Goal: Task Accomplishment & Management: Complete application form

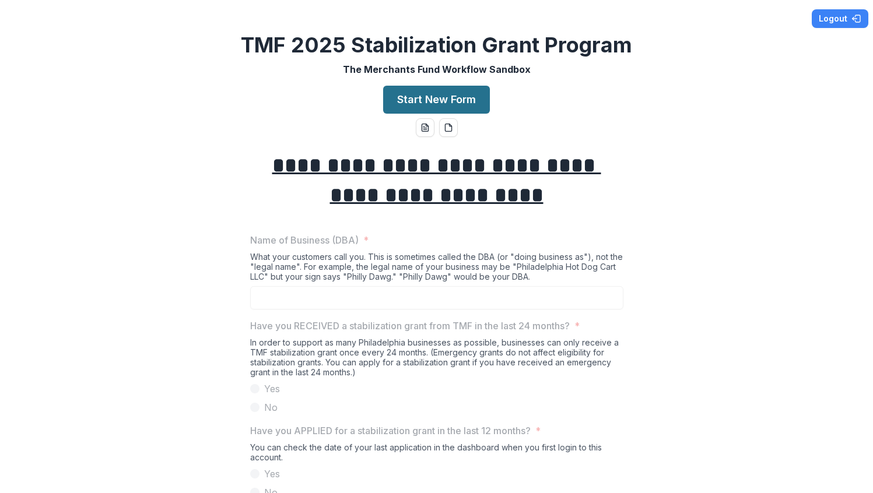
click at [444, 100] on button "Start New Form" at bounding box center [436, 100] width 107 height 28
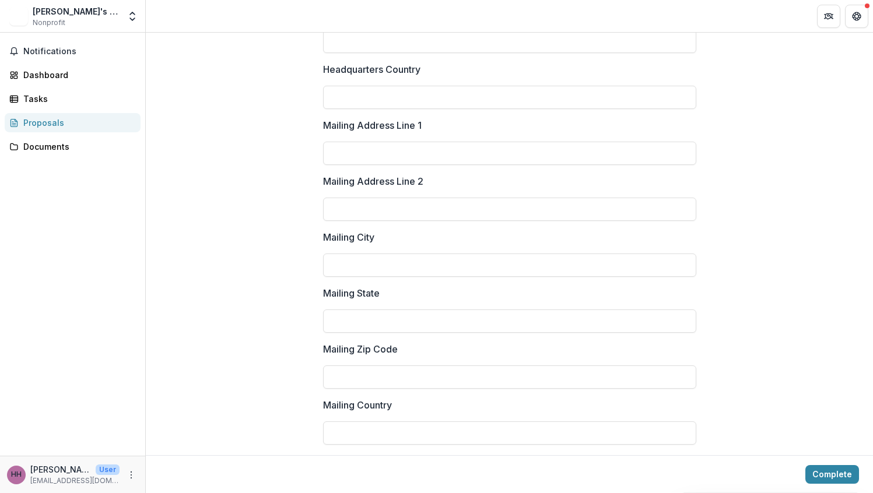
scroll to position [1565, 0]
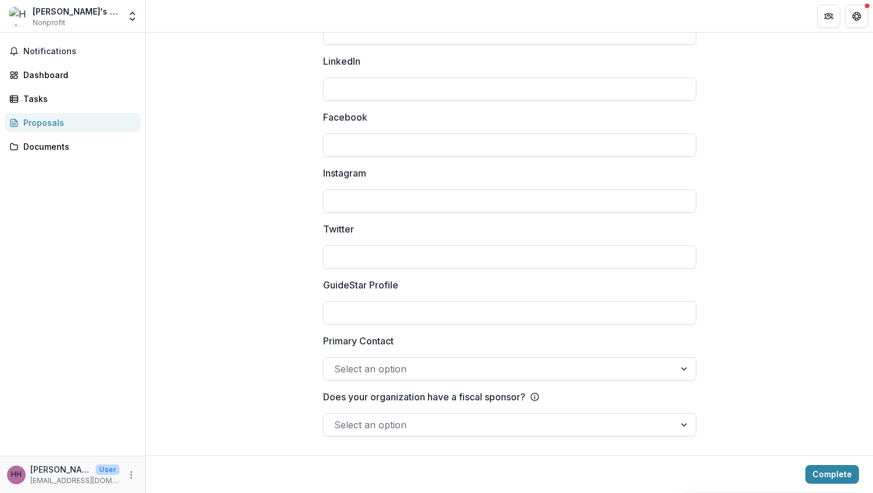
click at [607, 373] on div at bounding box center [499, 369] width 330 height 16
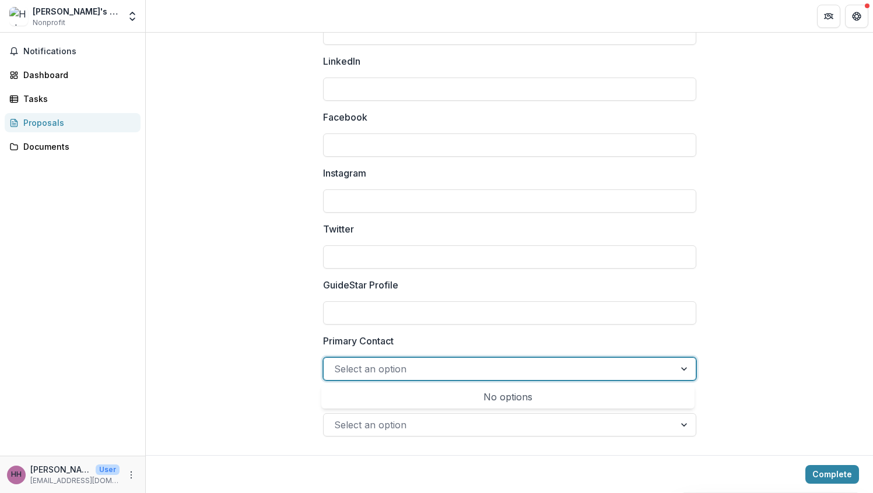
click at [588, 391] on div "No options" at bounding box center [508, 396] width 369 height 23
click at [684, 339] on label "Primary Contact" at bounding box center [506, 341] width 366 height 14
click at [337, 362] on input "Primary Contact" at bounding box center [335, 369] width 3 height 14
click at [817, 473] on button "Complete" at bounding box center [832, 474] width 54 height 19
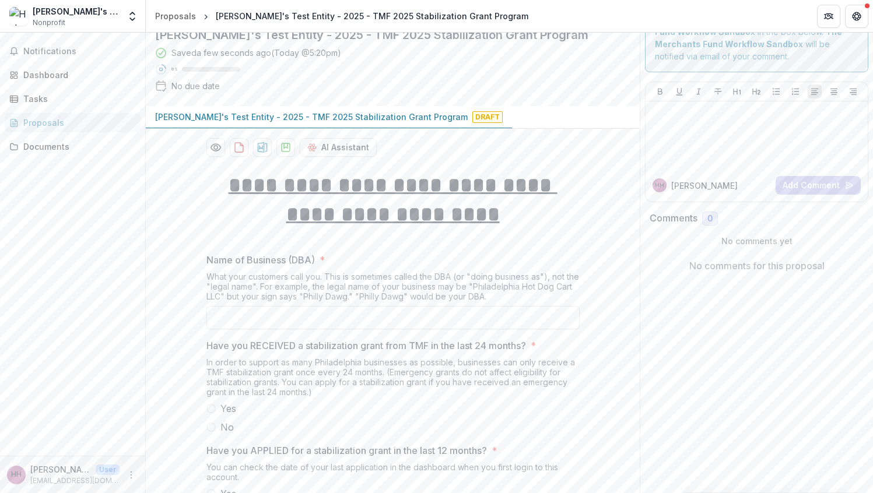
scroll to position [79, 0]
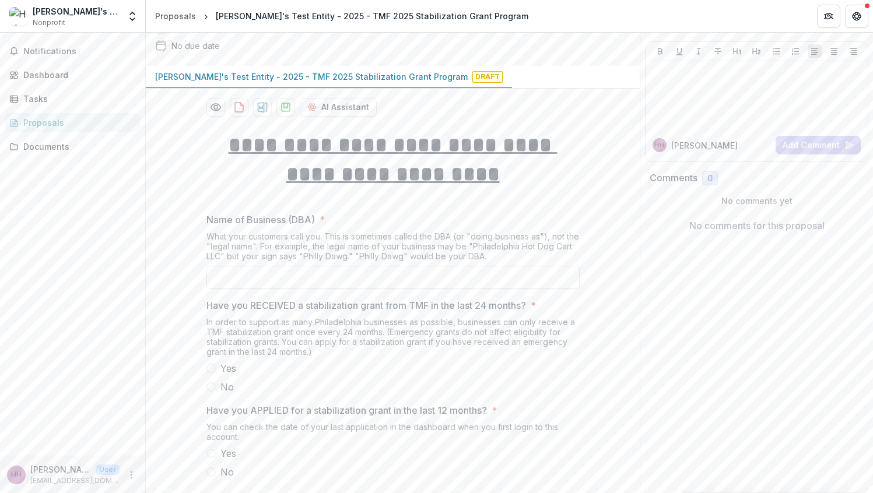
click at [411, 282] on input "Name of Business (DBA) *" at bounding box center [392, 277] width 373 height 23
click at [220, 387] on span "No" at bounding box center [226, 387] width 13 height 14
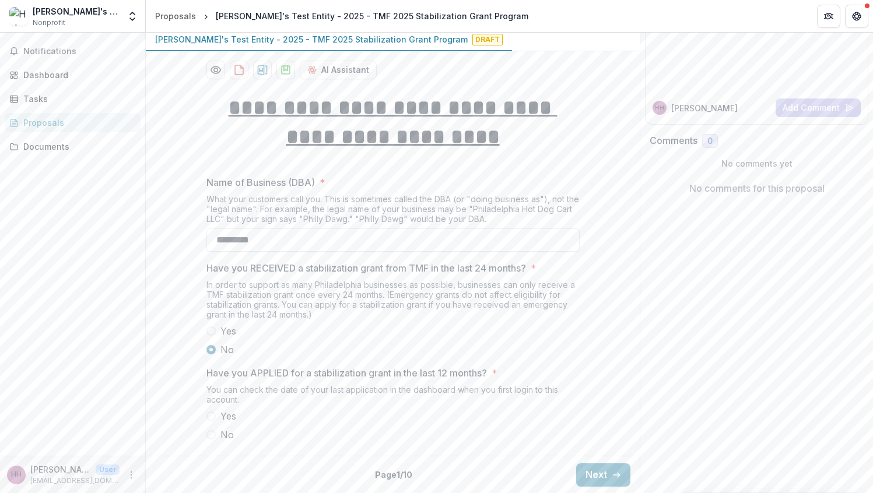
click at [221, 430] on span "No" at bounding box center [226, 435] width 13 height 14
type input "*********"
click at [598, 471] on button "Next" at bounding box center [603, 475] width 54 height 23
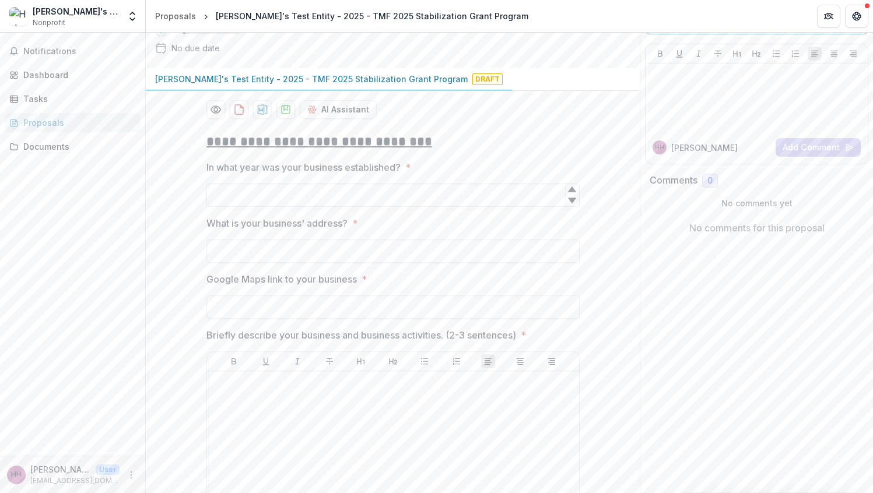
scroll to position [0, 0]
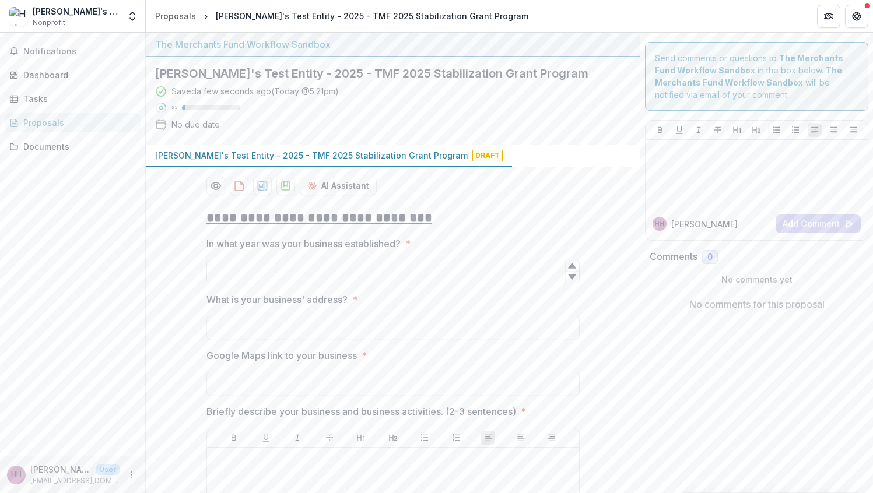
click at [473, 265] on input "In what year was your business established? *" at bounding box center [392, 271] width 373 height 23
type input "****"
type input "**********"
paste input "**********"
type input "**********"
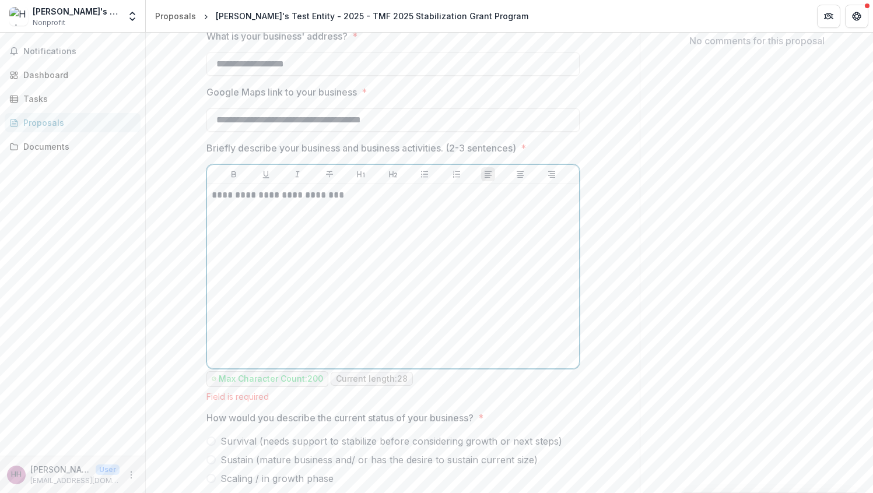
scroll to position [306, 0]
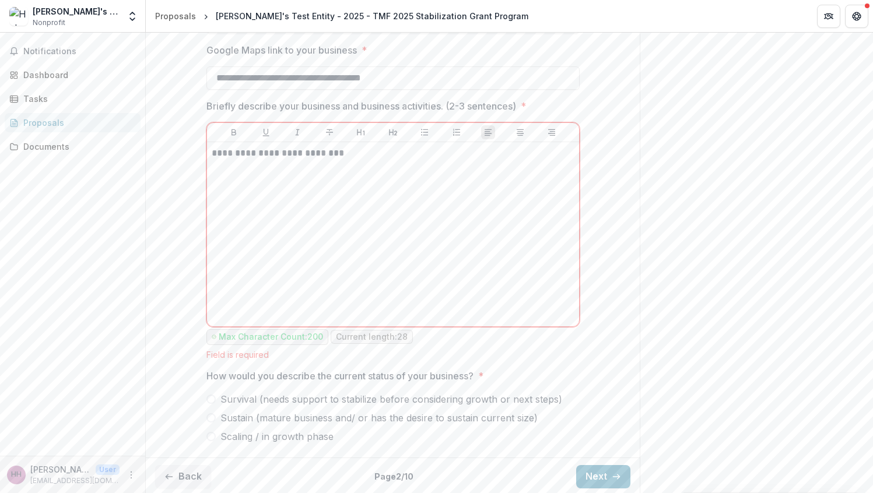
click at [217, 396] on label "Survival (needs support to stabilize before considering growth or next steps)" at bounding box center [392, 399] width 373 height 14
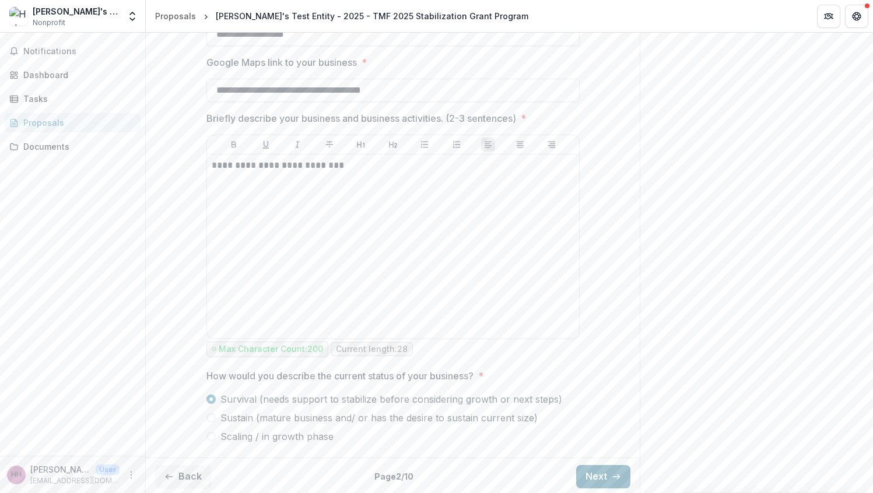
click at [619, 476] on button "Next" at bounding box center [603, 476] width 54 height 23
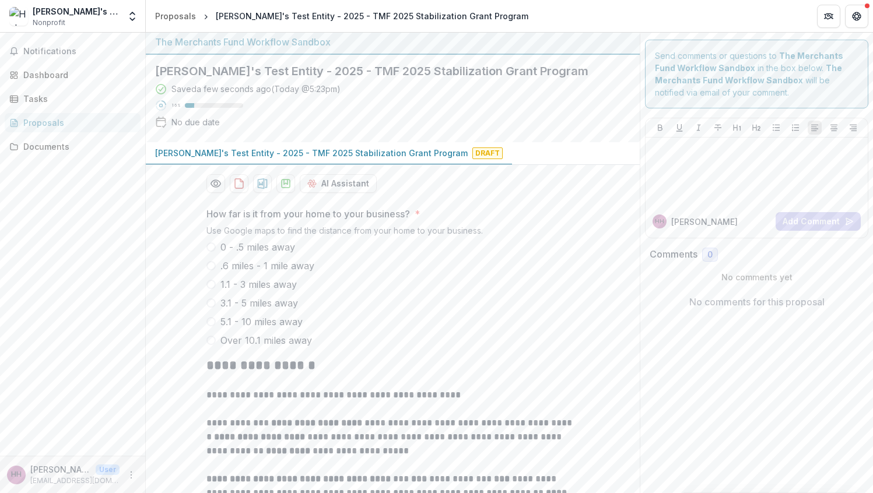
scroll to position [5, 0]
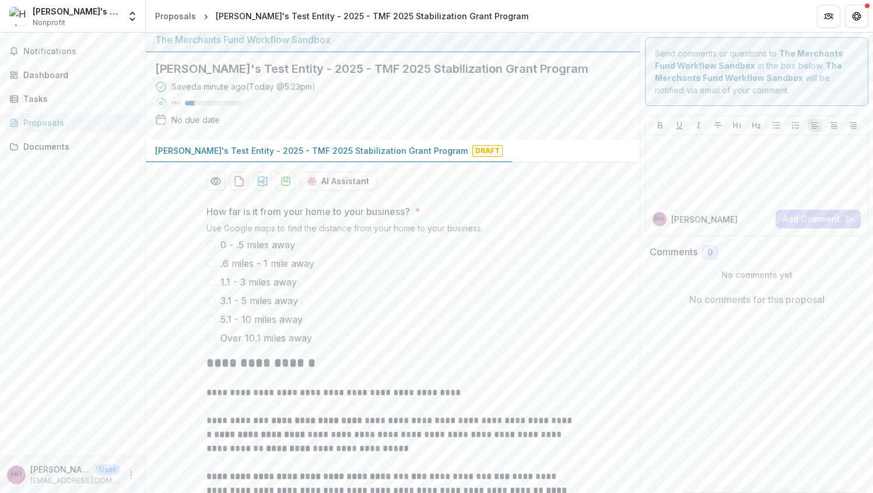
click at [248, 244] on span "0 - .5 miles away" at bounding box center [257, 245] width 75 height 14
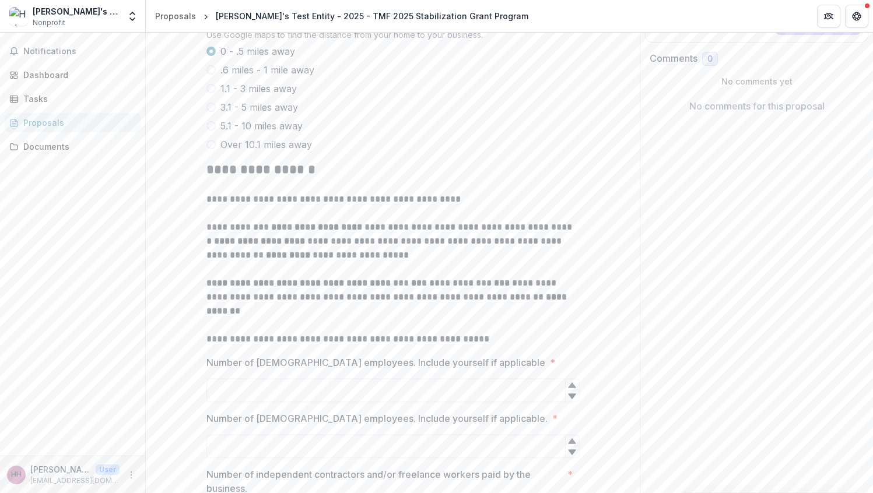
scroll to position [306, 0]
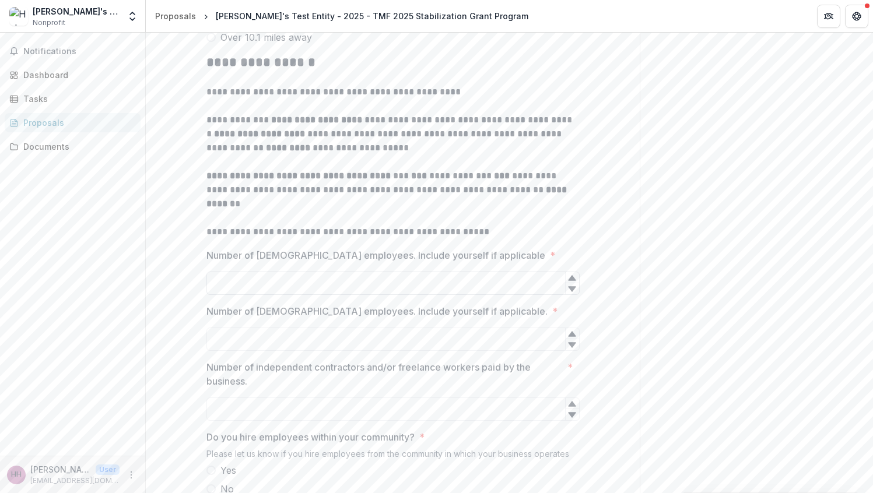
click at [321, 284] on input "Number of [DEMOGRAPHIC_DATA] employees. Include yourself if applicable *" at bounding box center [392, 283] width 373 height 23
type input "*"
click at [293, 338] on input "Number of [DEMOGRAPHIC_DATA] employees. Include yourself if applicable. *" at bounding box center [392, 339] width 373 height 23
type input "*"
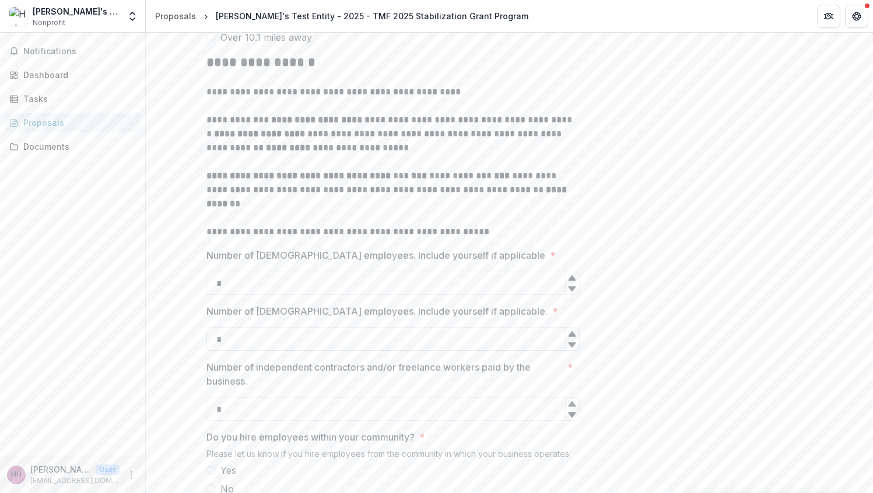
scroll to position [565, 0]
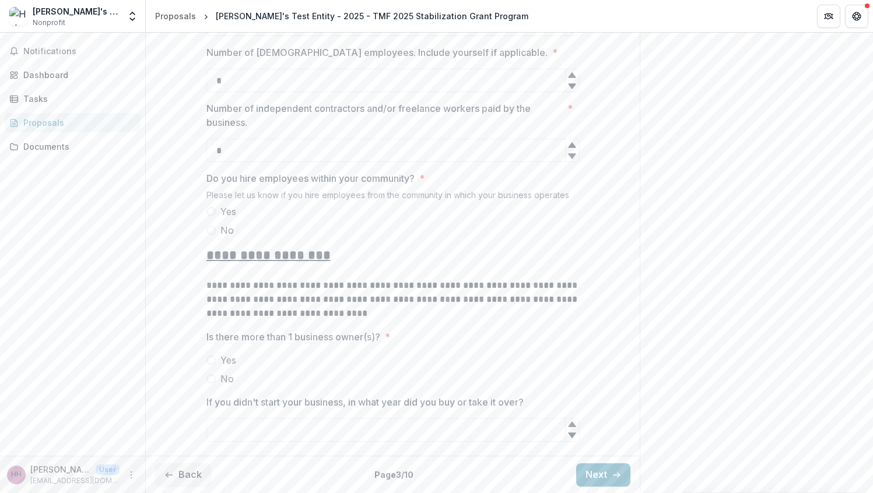
click at [215, 208] on label "Yes" at bounding box center [392, 212] width 373 height 14
click at [207, 381] on span at bounding box center [210, 378] width 9 height 9
click at [278, 423] on input "If you didn't start your business, in what year did you buy or take it over?" at bounding box center [392, 430] width 373 height 23
